Goal: Information Seeking & Learning: Learn about a topic

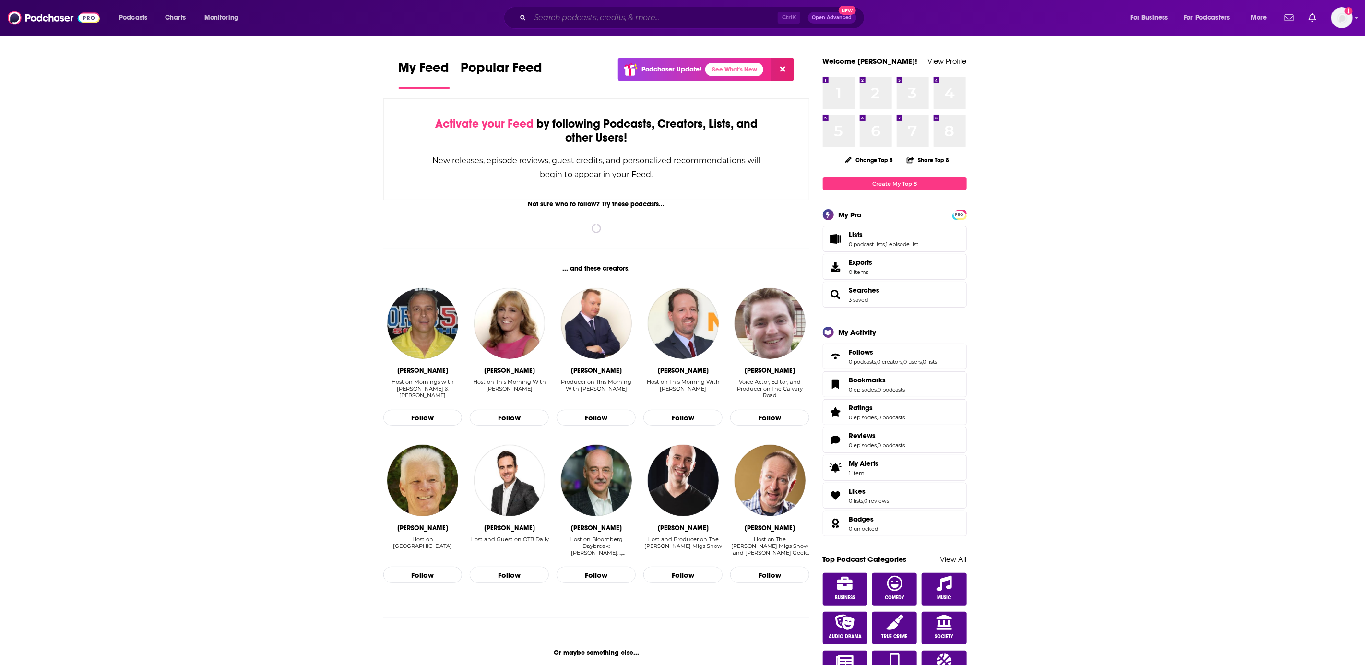
click at [658, 15] on input "Search podcasts, credits, & more..." at bounding box center [654, 17] width 248 height 15
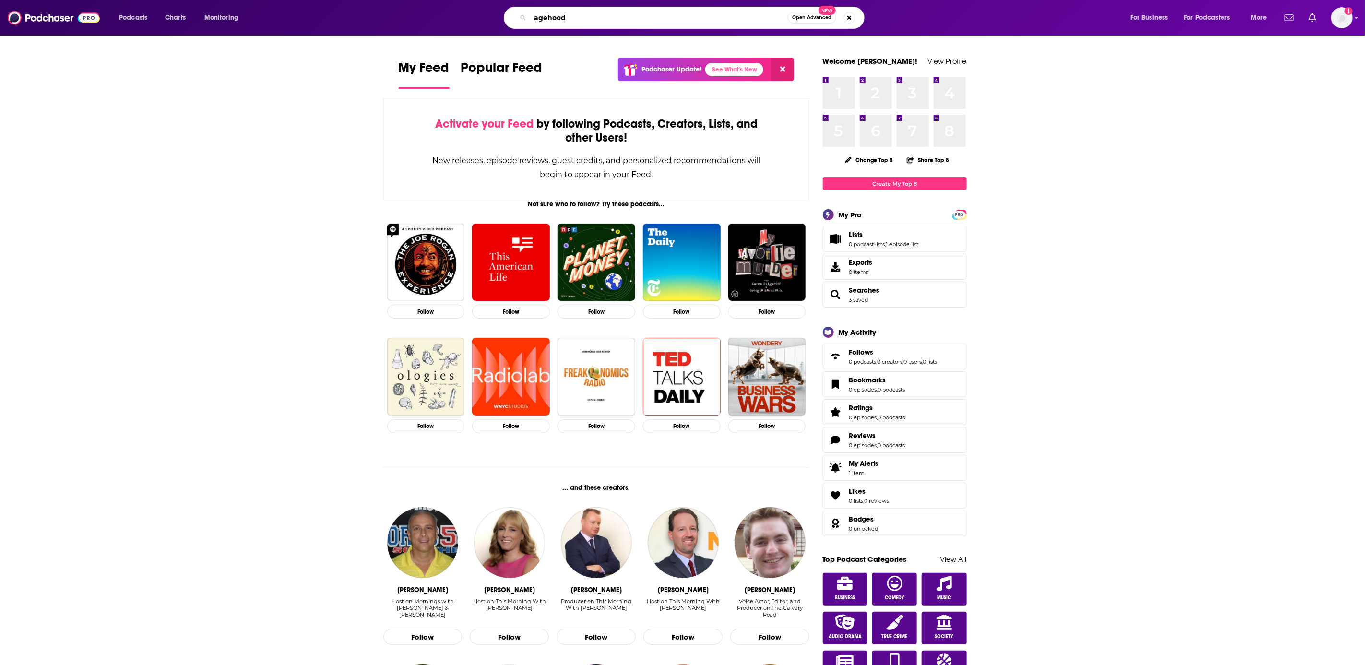
type input "agehood"
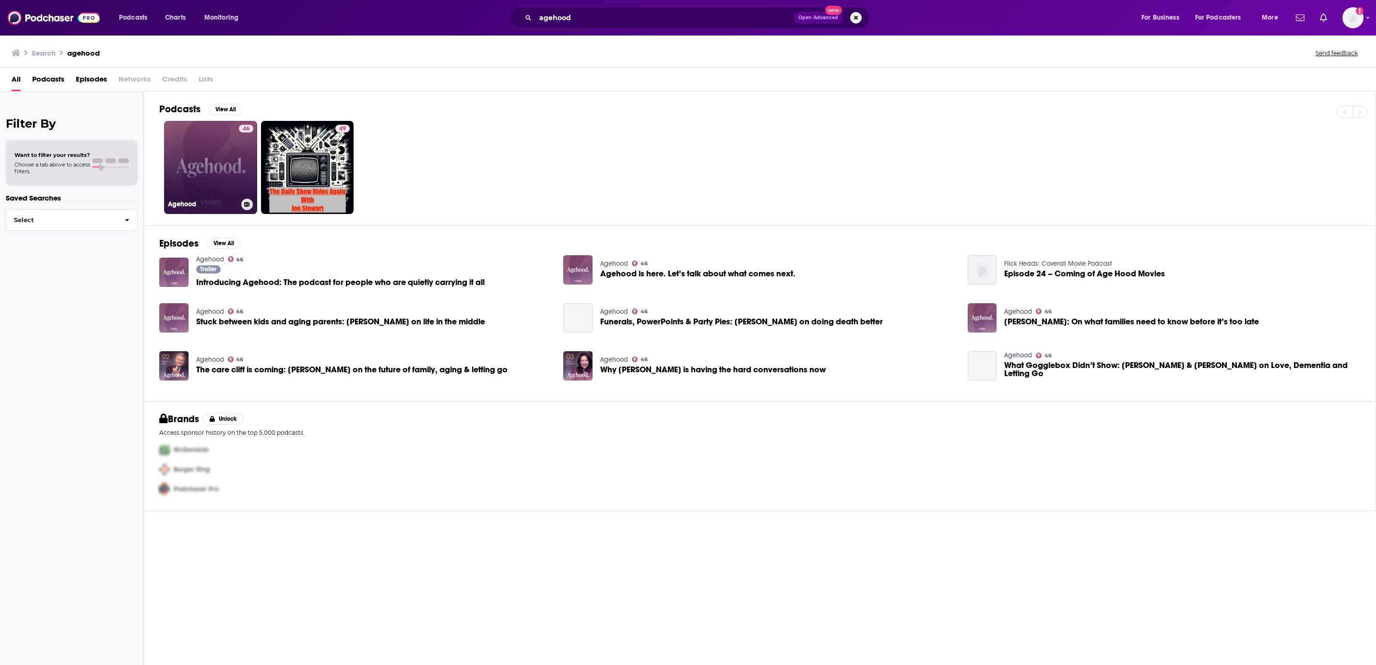
click at [218, 180] on link "46 Agehood" at bounding box center [210, 167] width 93 height 93
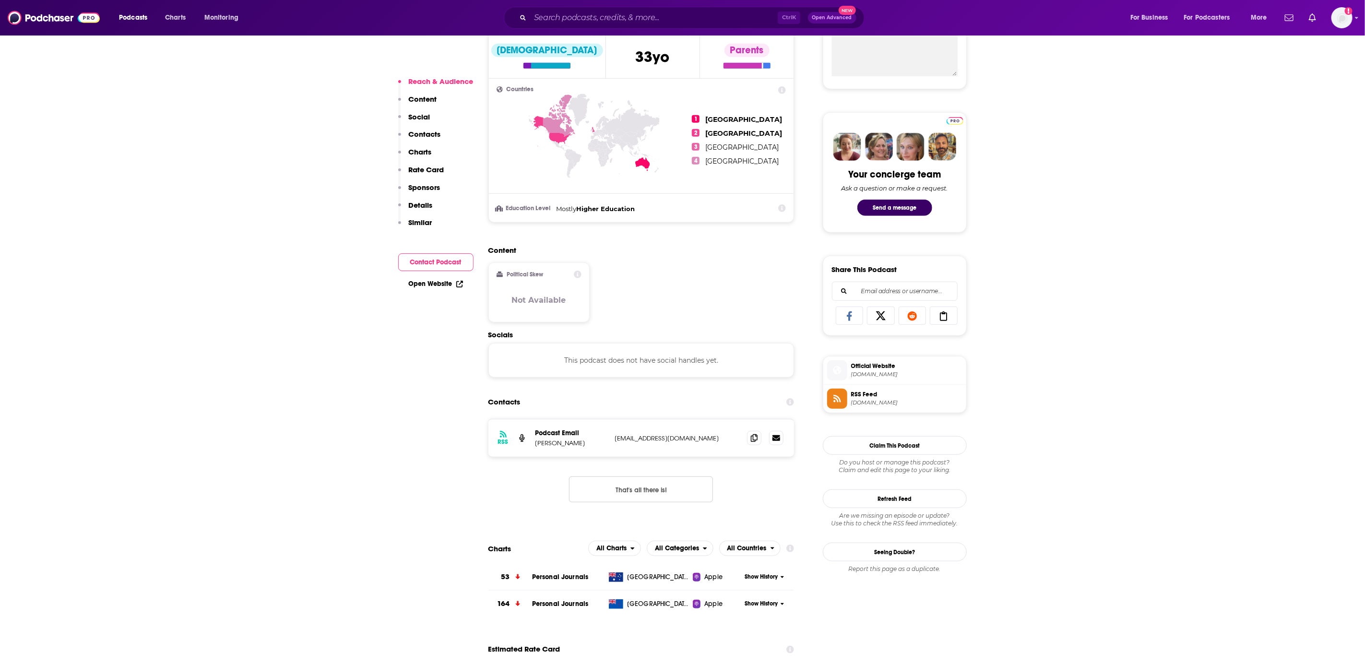
scroll to position [383, 0]
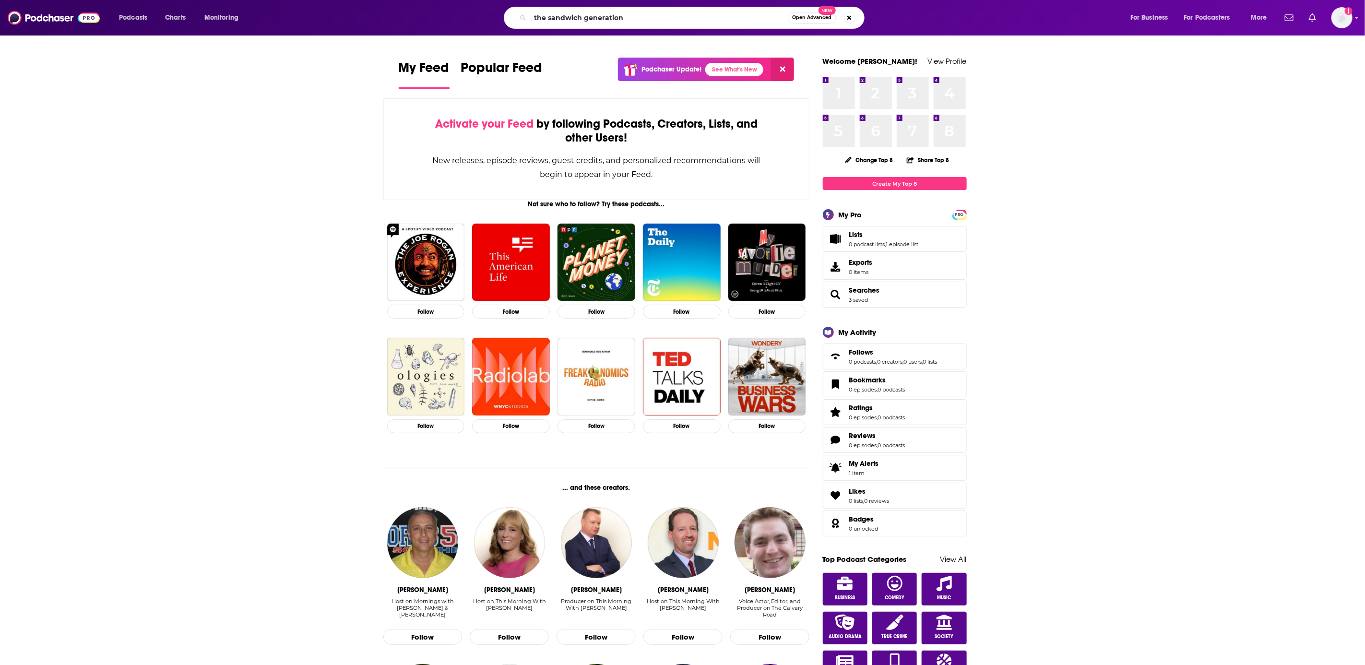
type input "the sandwich generation"
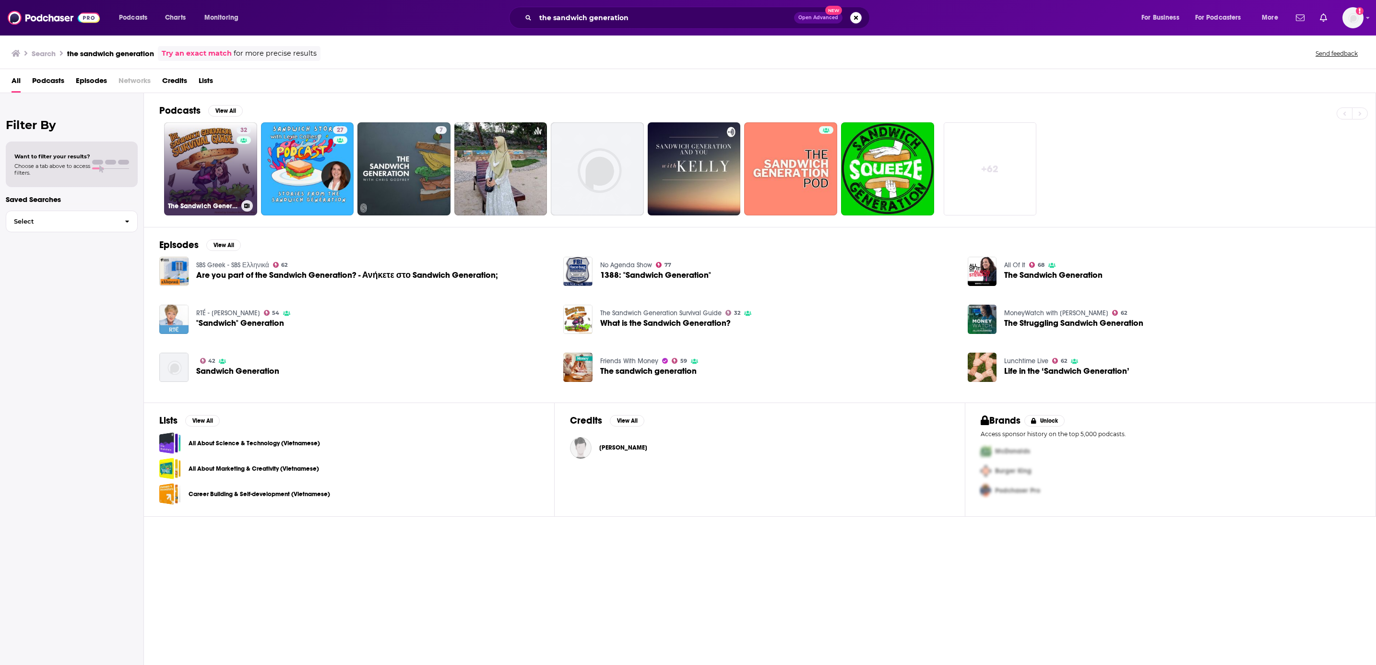
click at [199, 167] on link "32 The Sandwich Generation Survival Guide" at bounding box center [210, 168] width 93 height 93
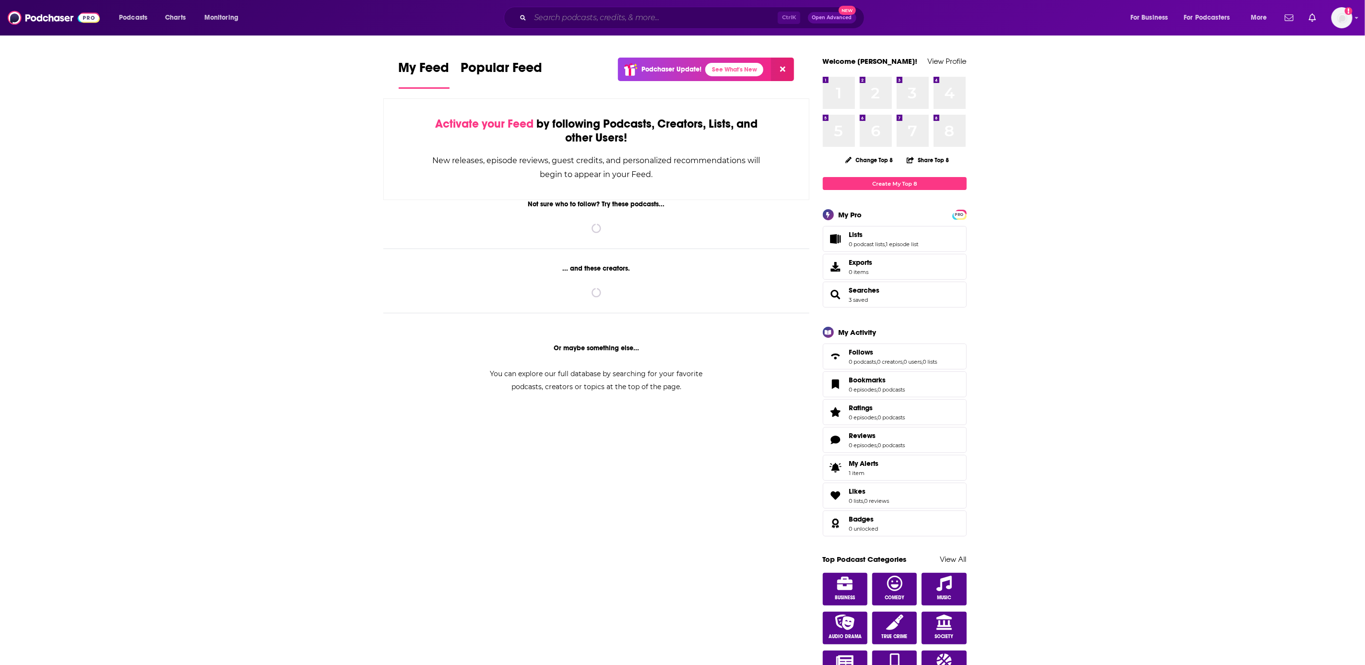
click at [563, 15] on input "Search podcasts, credits, & more..." at bounding box center [654, 17] width 248 height 15
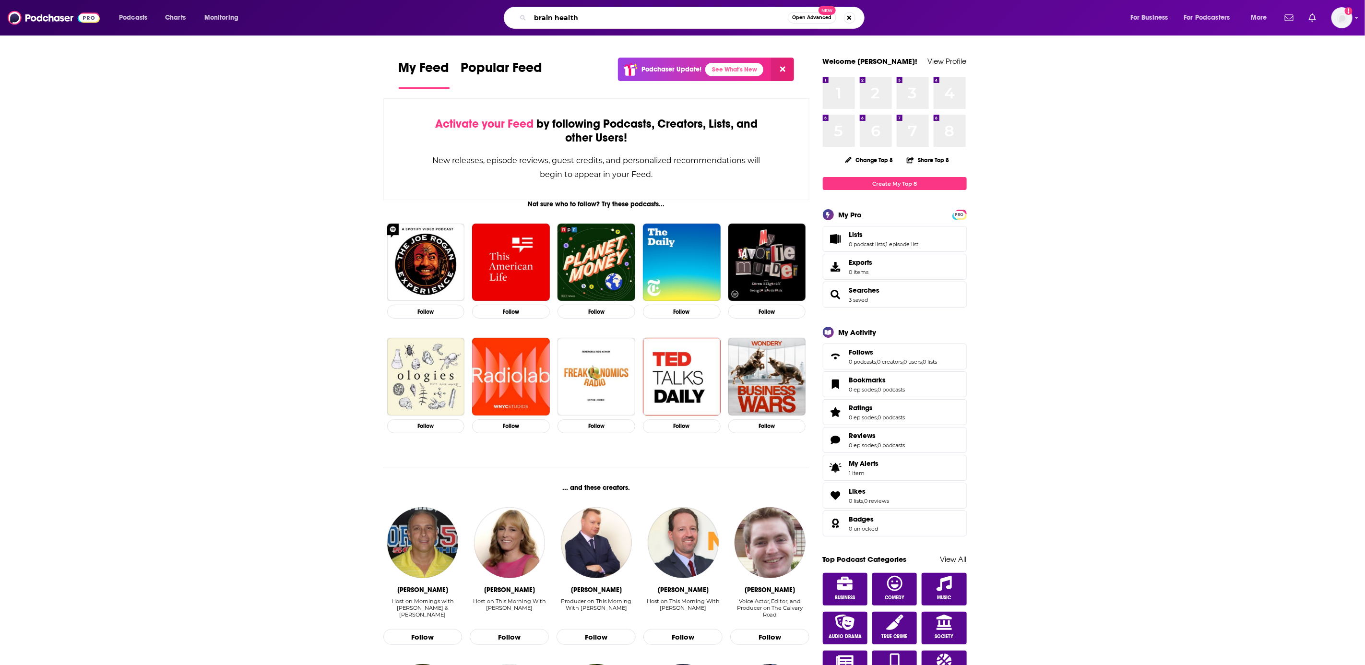
type input "brain health"
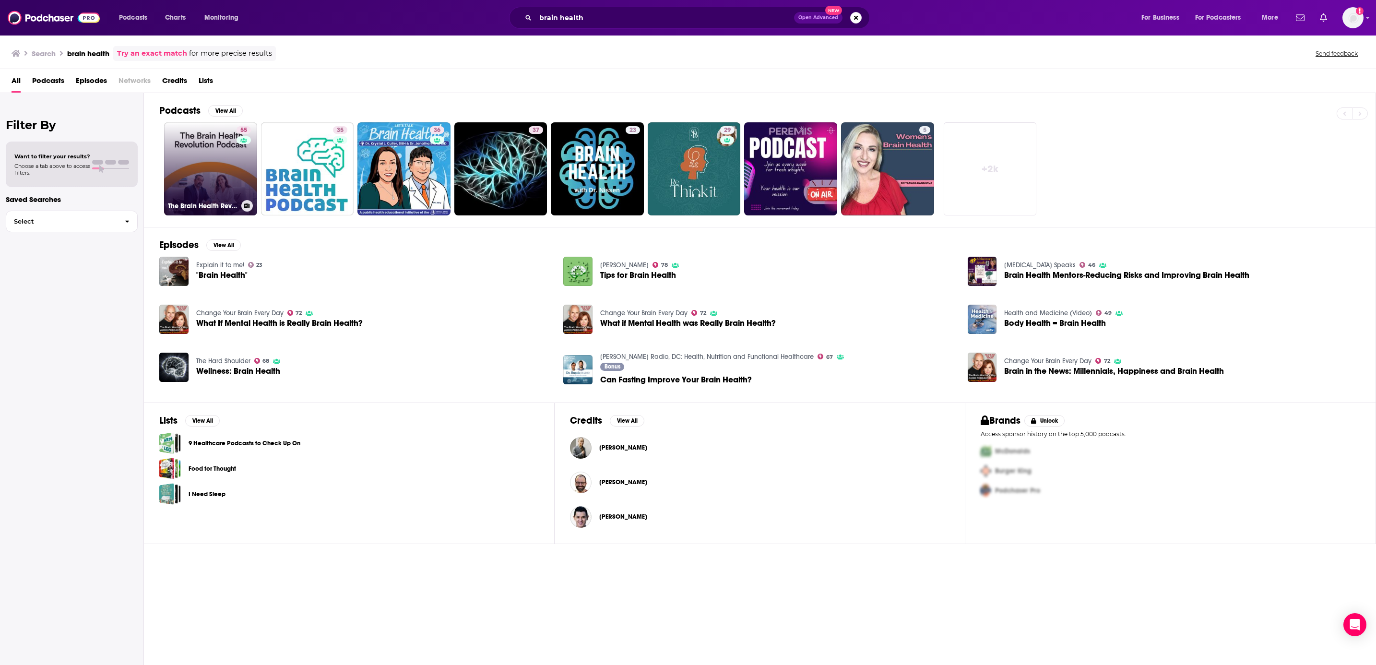
click at [187, 176] on link "55 The Brain Health Revolution Podcast" at bounding box center [210, 168] width 93 height 93
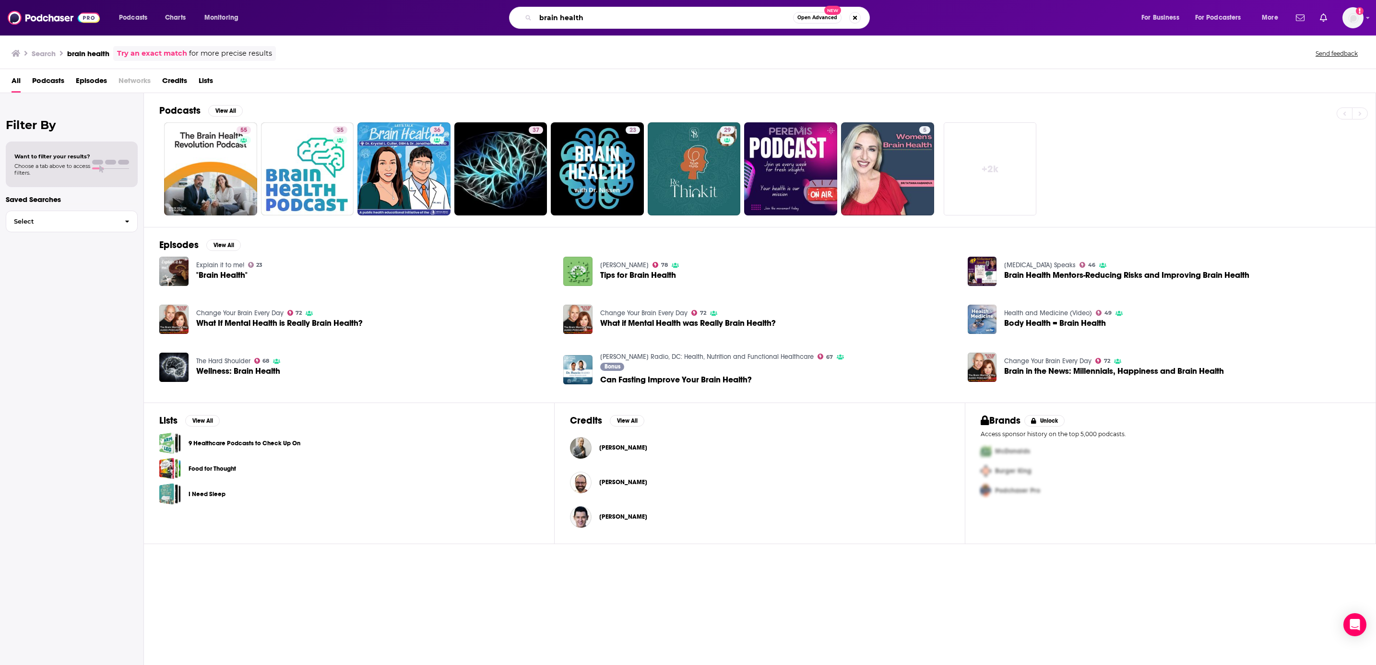
click at [607, 19] on input "brain health" at bounding box center [664, 17] width 258 height 15
type input "brain"
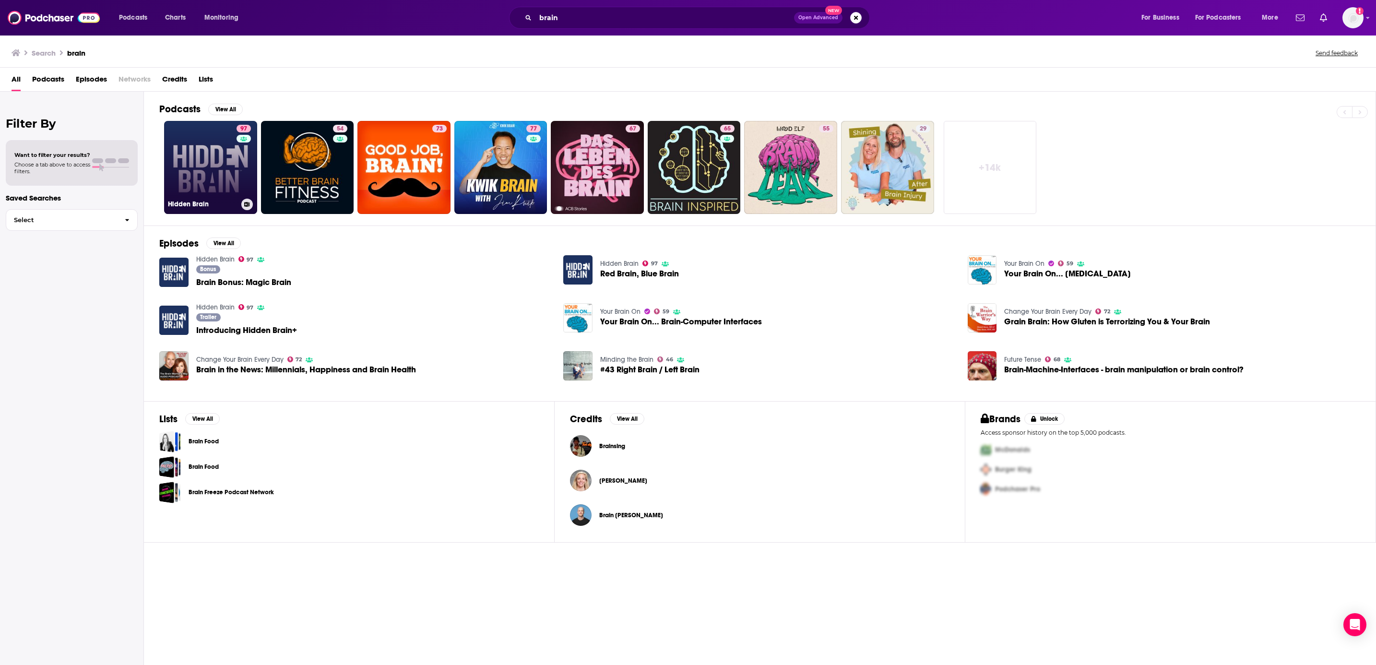
click at [212, 167] on link "97 Hidden Brain" at bounding box center [210, 167] width 93 height 93
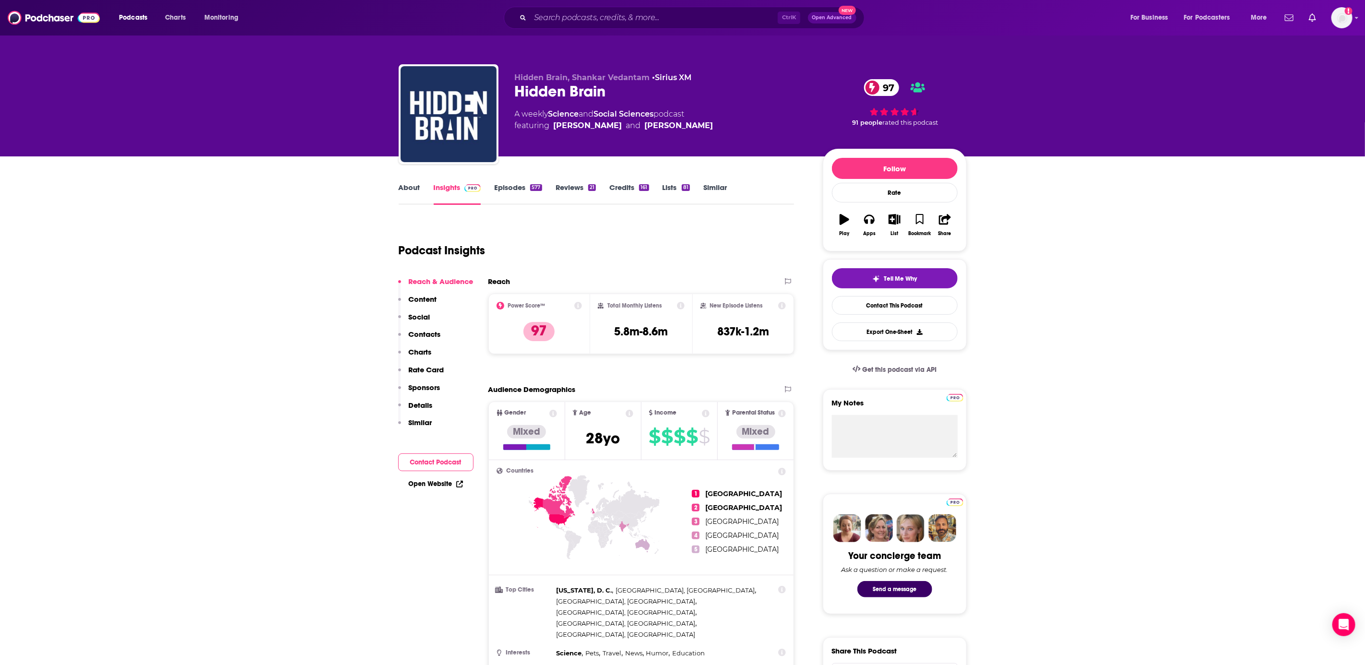
click at [414, 191] on link "About" at bounding box center [410, 194] width 22 height 22
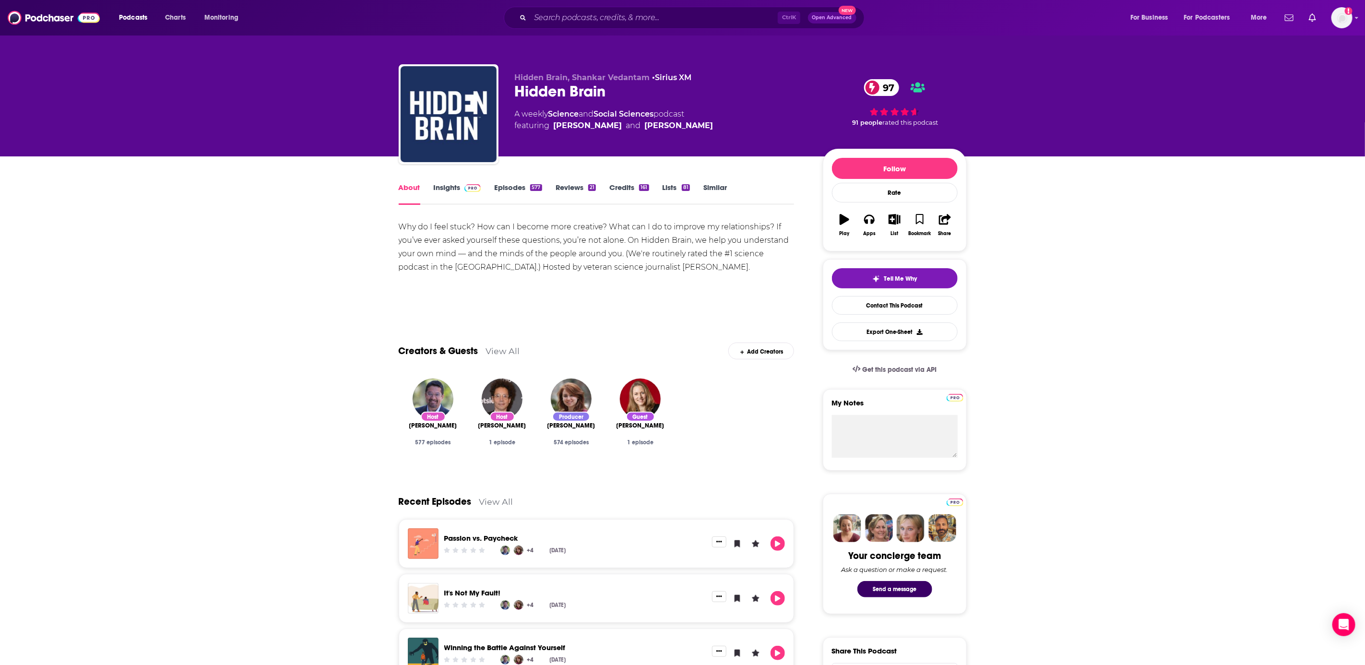
click at [519, 192] on link "Episodes 577" at bounding box center [517, 194] width 47 height 22
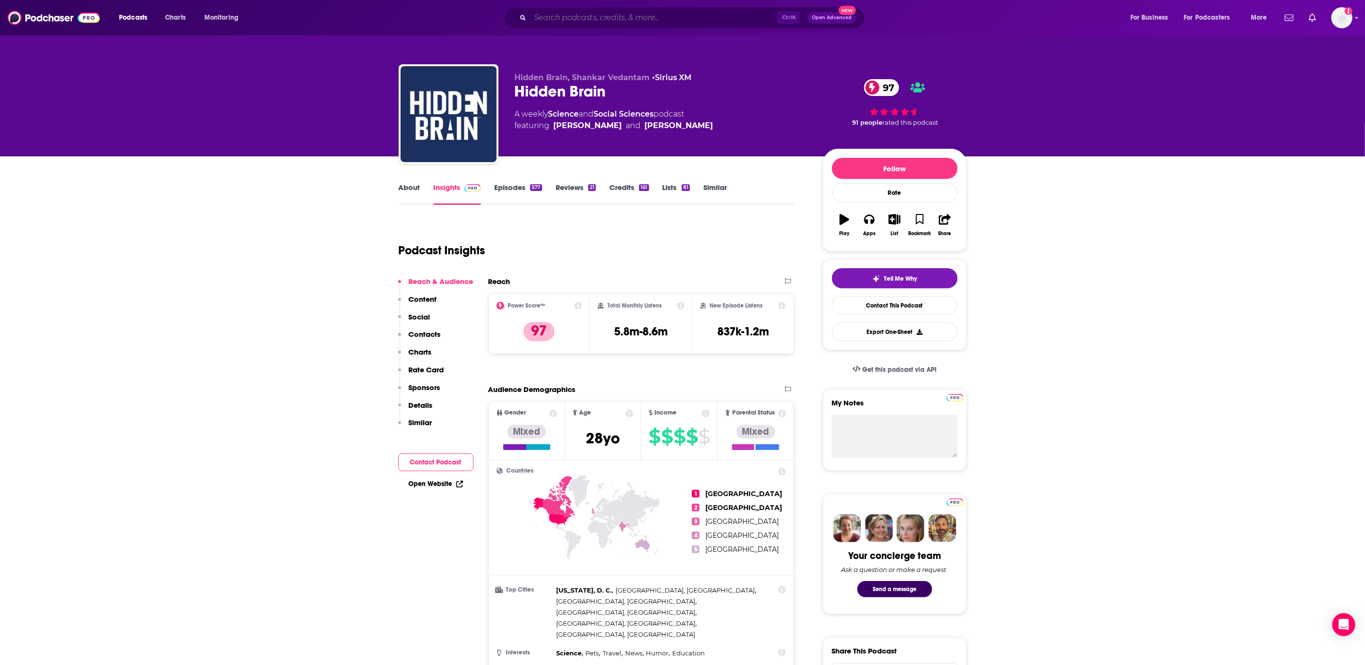
click at [631, 13] on input "Search podcasts, credits, & more..." at bounding box center [654, 17] width 248 height 15
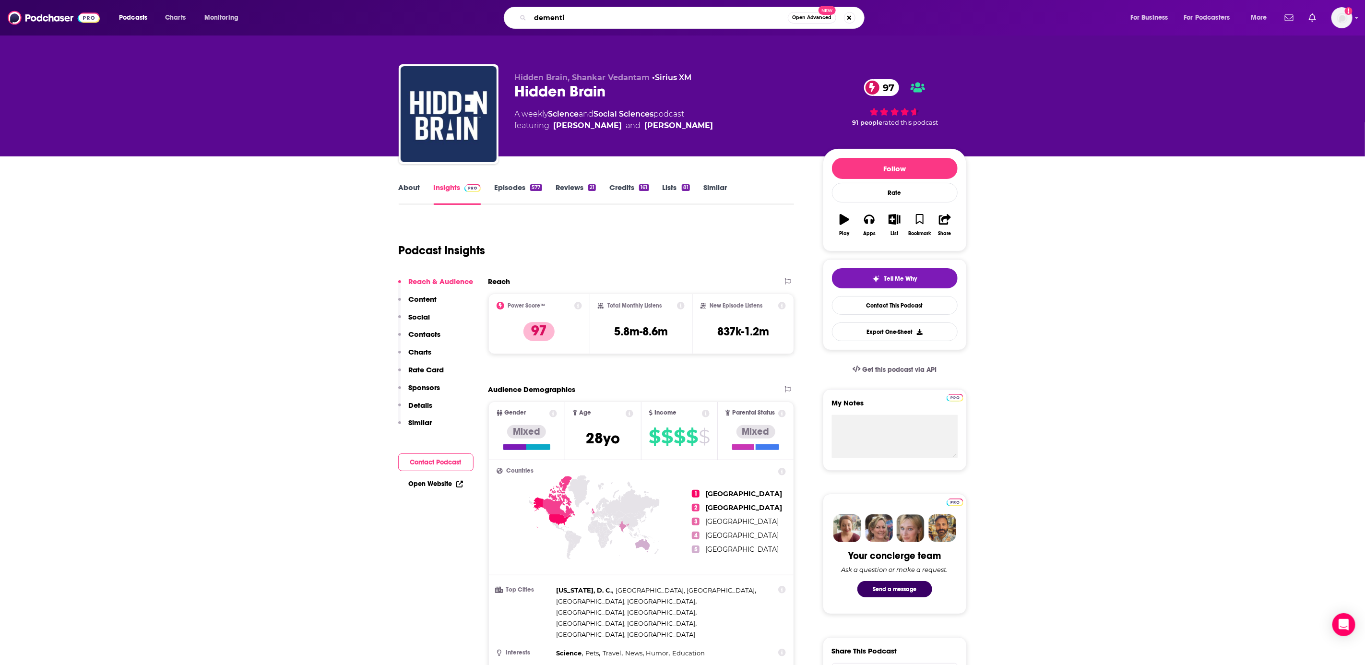
type input "dementia"
